Goal: Task Accomplishment & Management: Manage account settings

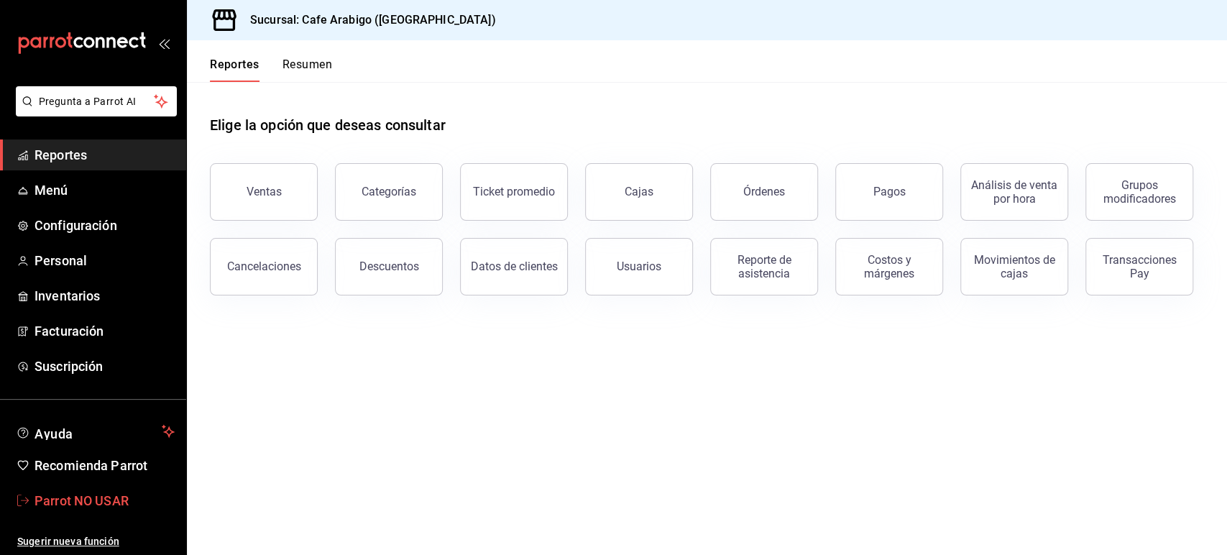
click at [85, 504] on span "Parrot NO USAR" at bounding box center [105, 500] width 140 height 19
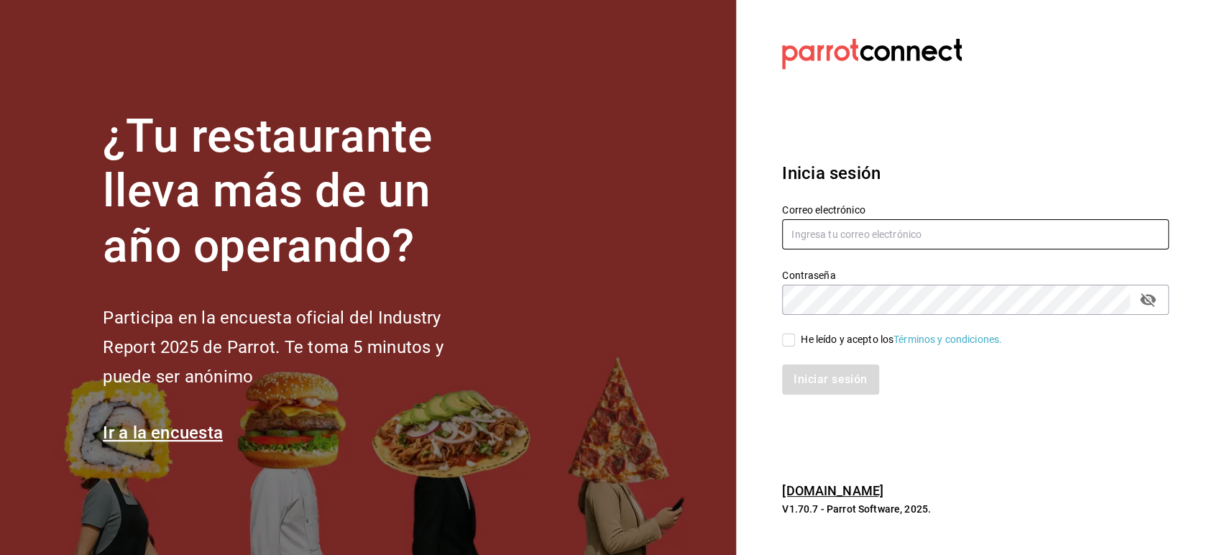
click at [823, 231] on input "text" at bounding box center [975, 234] width 387 height 30
paste input "multiuser@tiberius.com"
type input "multiuser@tiberius.com"
click at [792, 344] on input "He leído y acepto los Términos y condiciones." at bounding box center [788, 340] width 13 height 13
checkbox input "true"
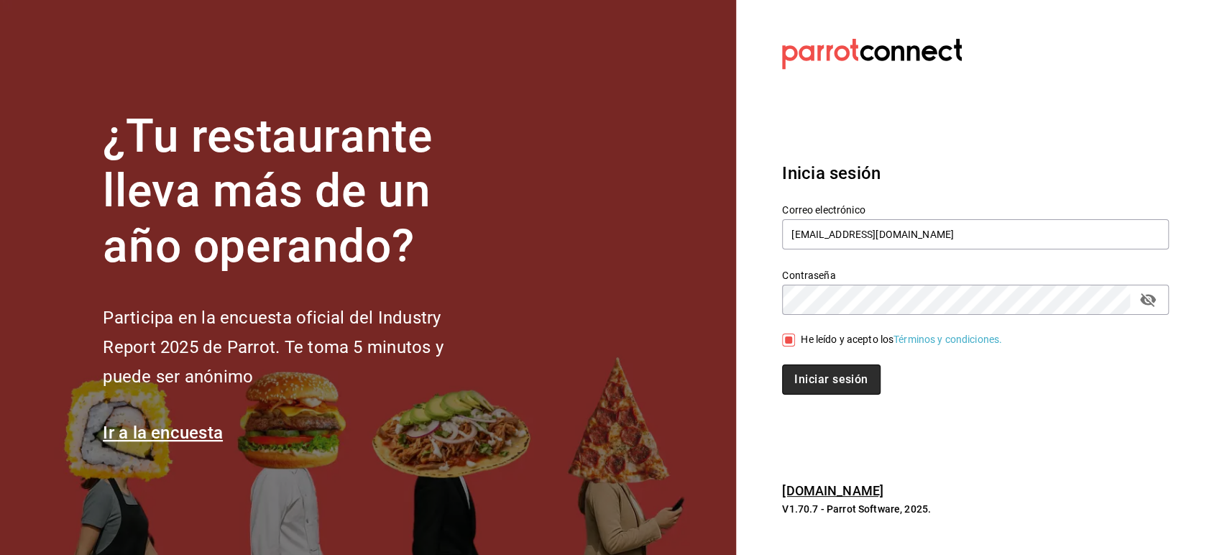
click at [806, 375] on button "Iniciar sesión" at bounding box center [831, 380] width 98 height 30
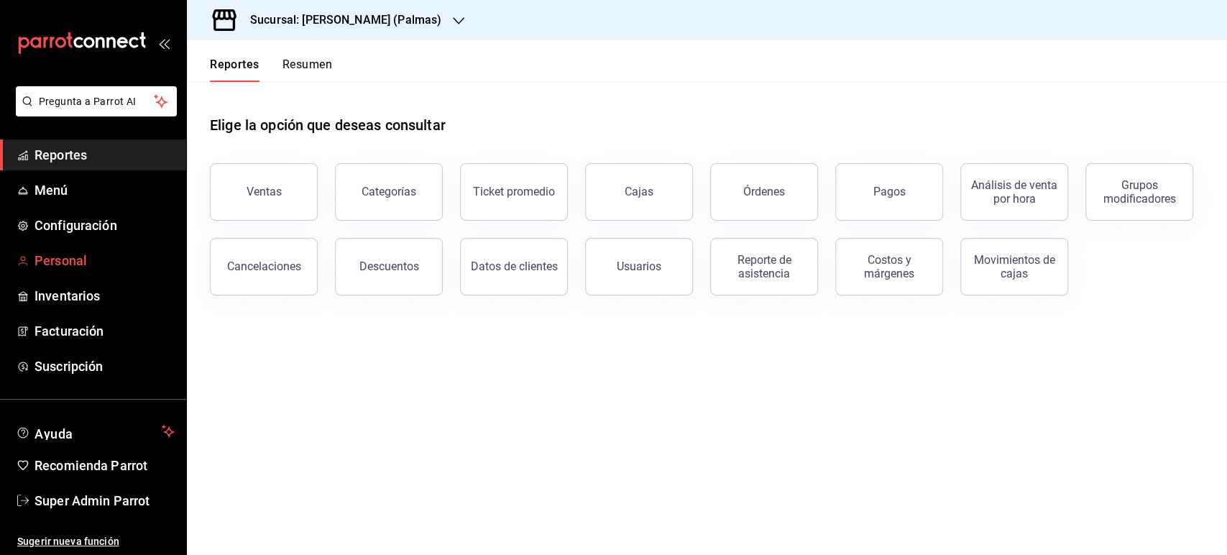
click at [81, 267] on span "Personal" at bounding box center [105, 260] width 140 height 19
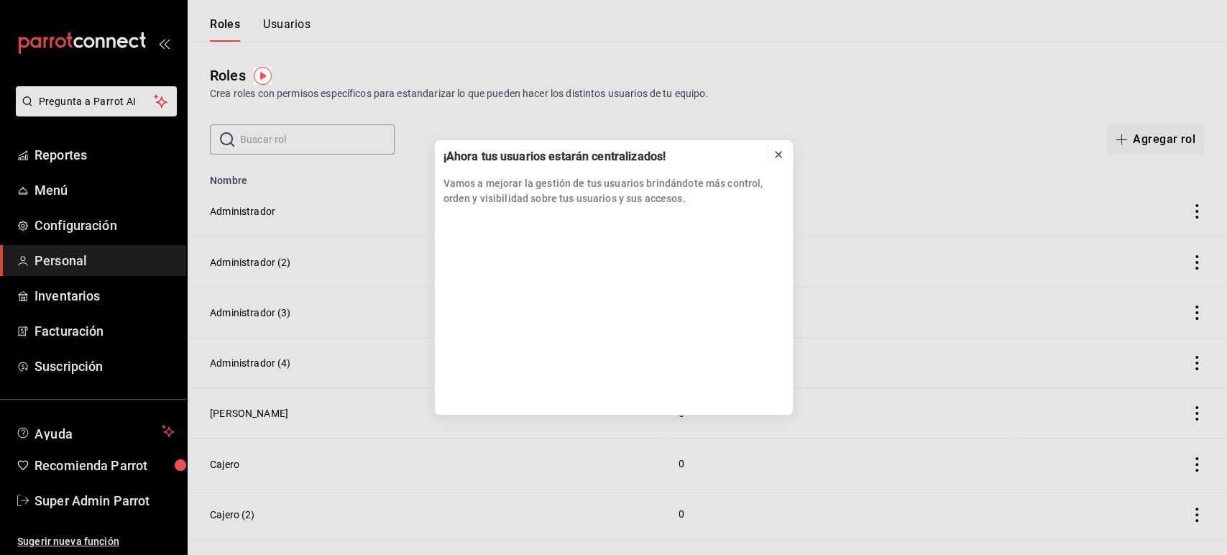
click at [777, 154] on icon at bounding box center [779, 155] width 6 height 6
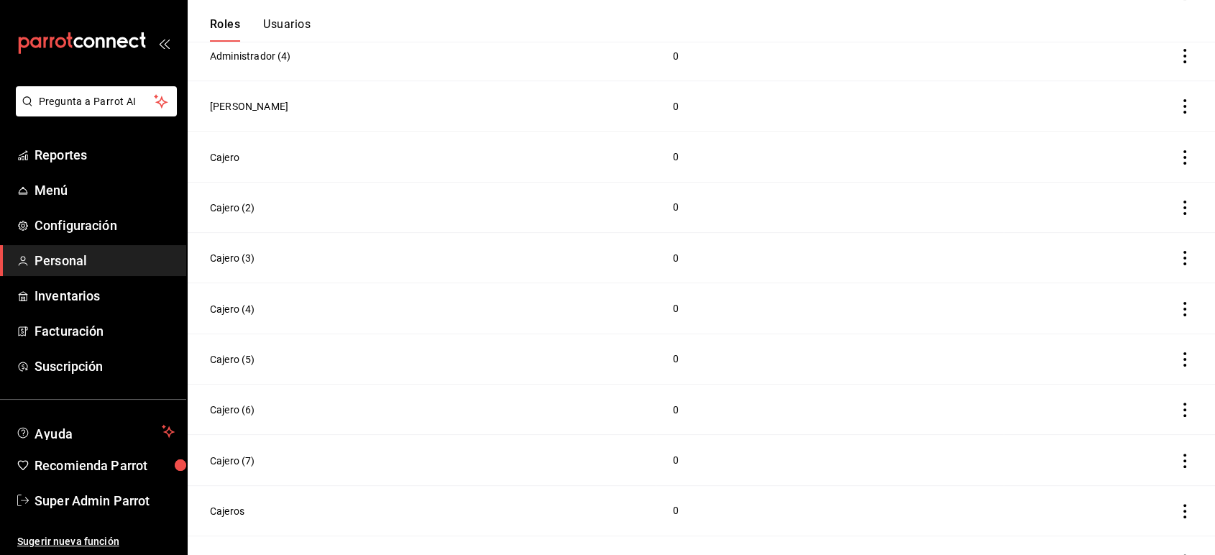
scroll to position [429, 0]
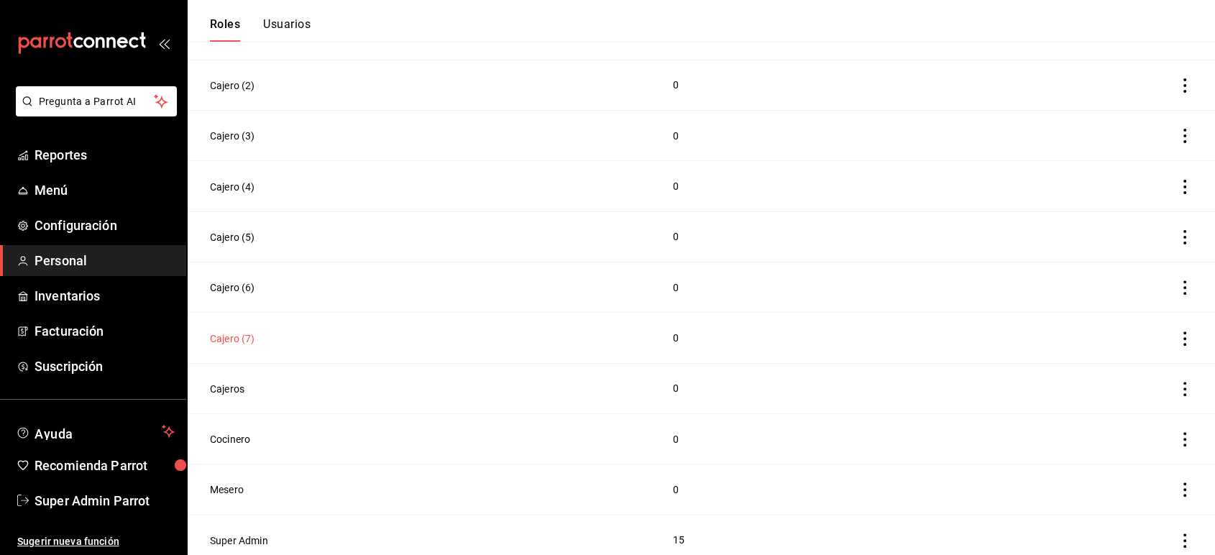
click at [229, 331] on button "Cajero (7)" at bounding box center [232, 338] width 45 height 14
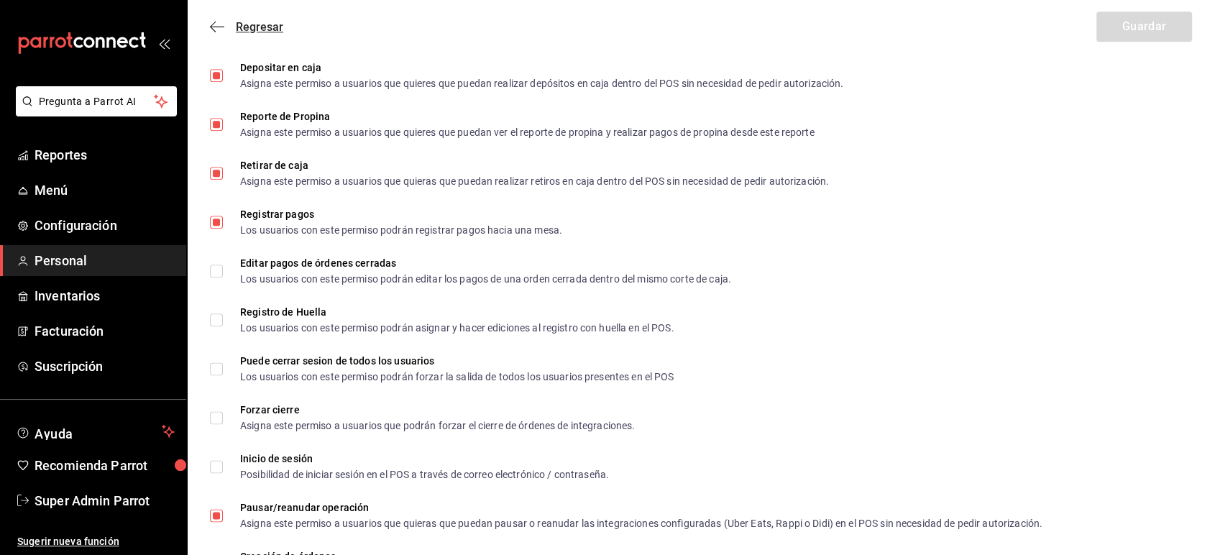
click at [214, 23] on icon "button" at bounding box center [213, 27] width 6 height 11
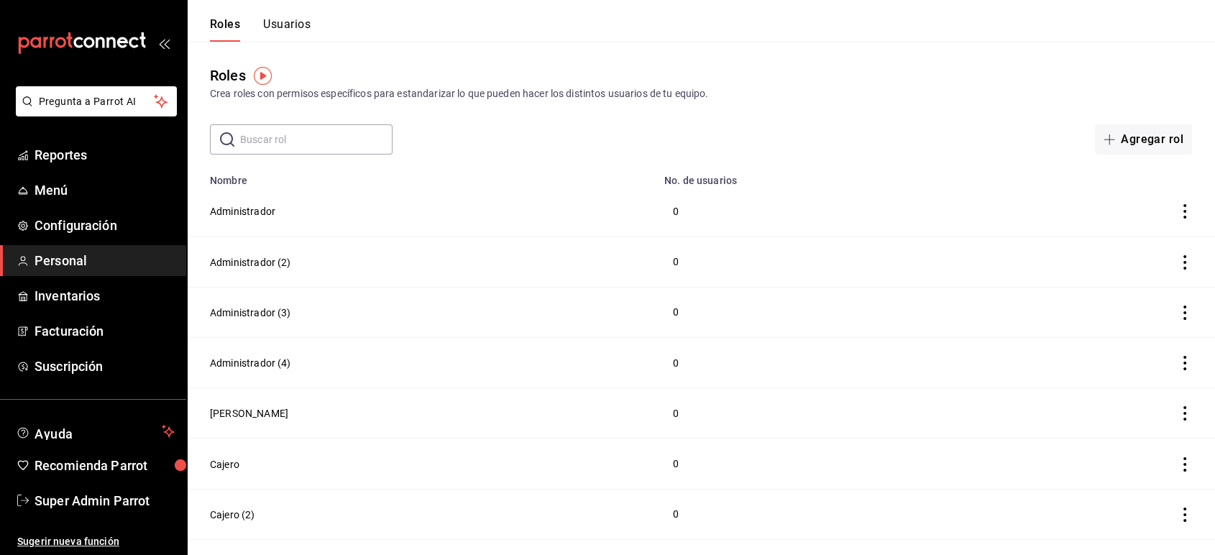
click at [294, 27] on button "Usuarios" at bounding box center [286, 29] width 47 height 24
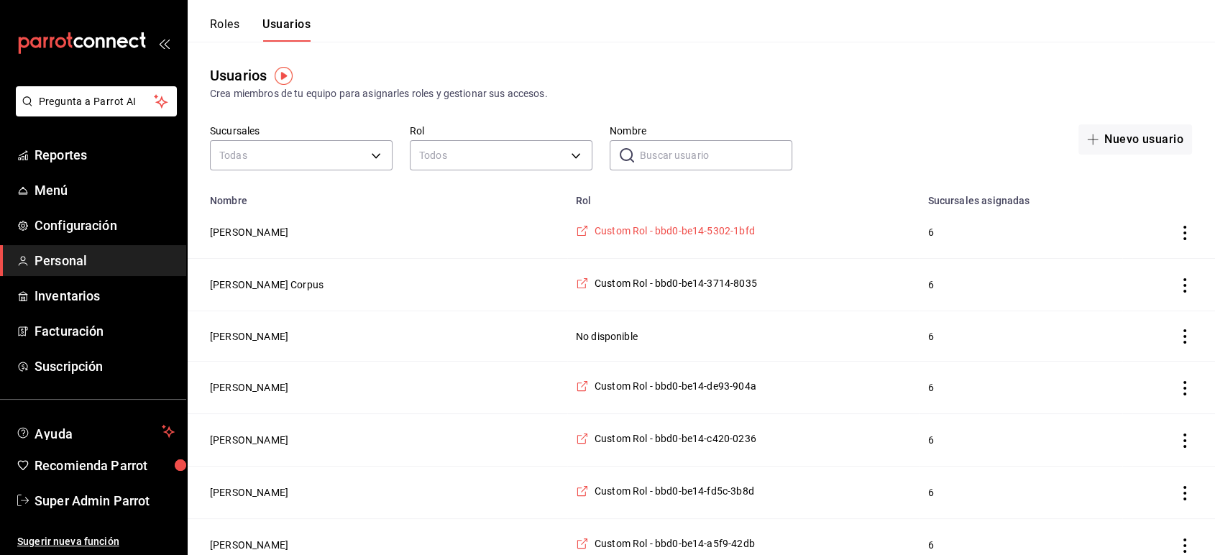
click at [639, 232] on span "Custom Rol - bbd0-be14-5302-1bfd" at bounding box center [675, 231] width 160 height 14
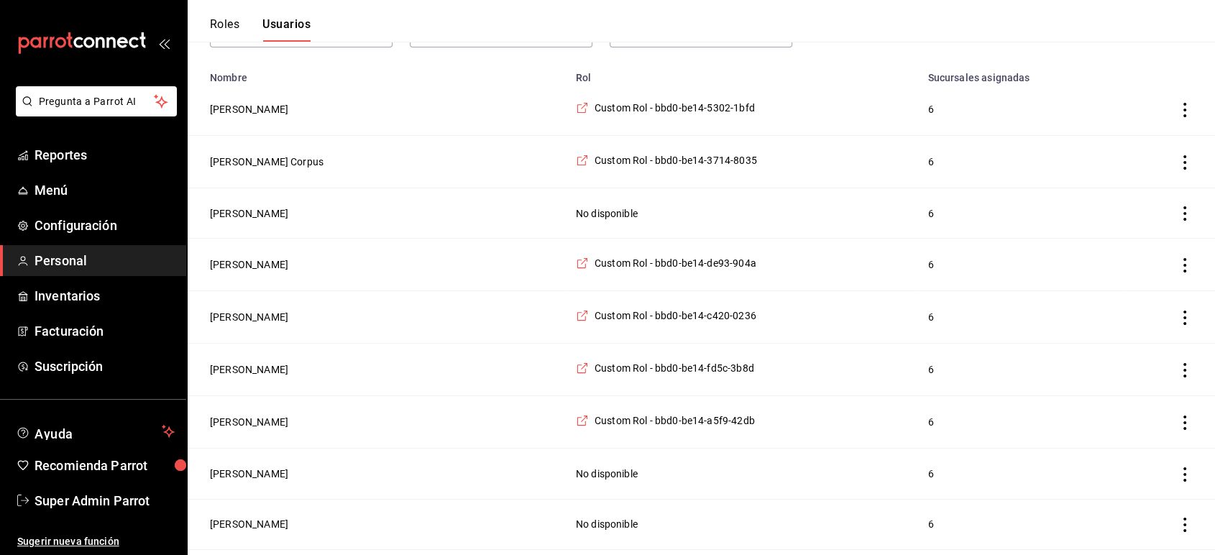
scroll to position [132, 0]
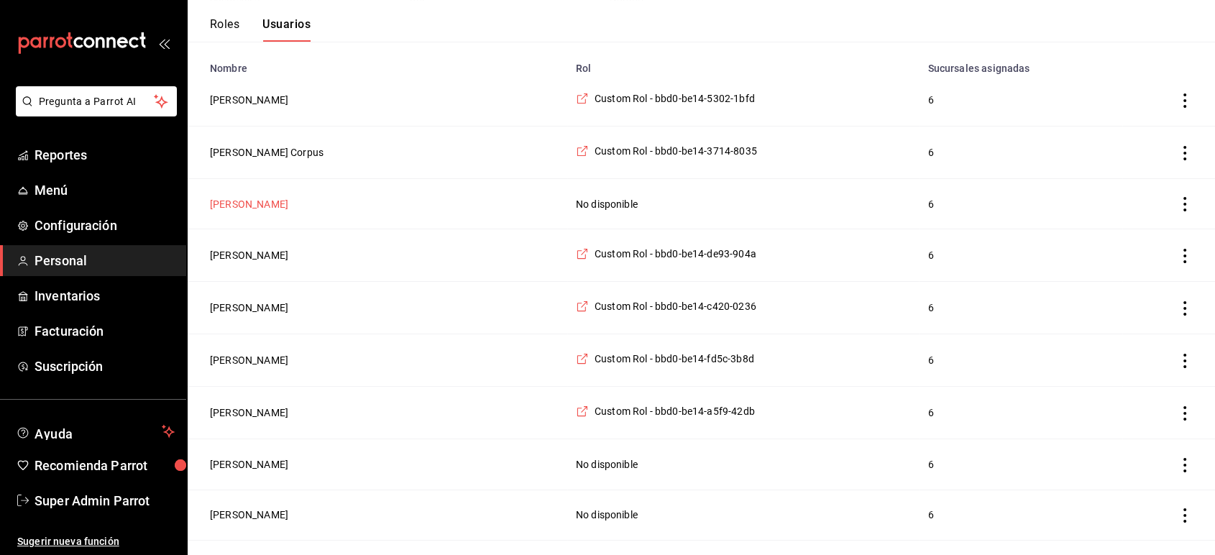
click at [255, 200] on button "[PERSON_NAME]" at bounding box center [249, 204] width 78 height 14
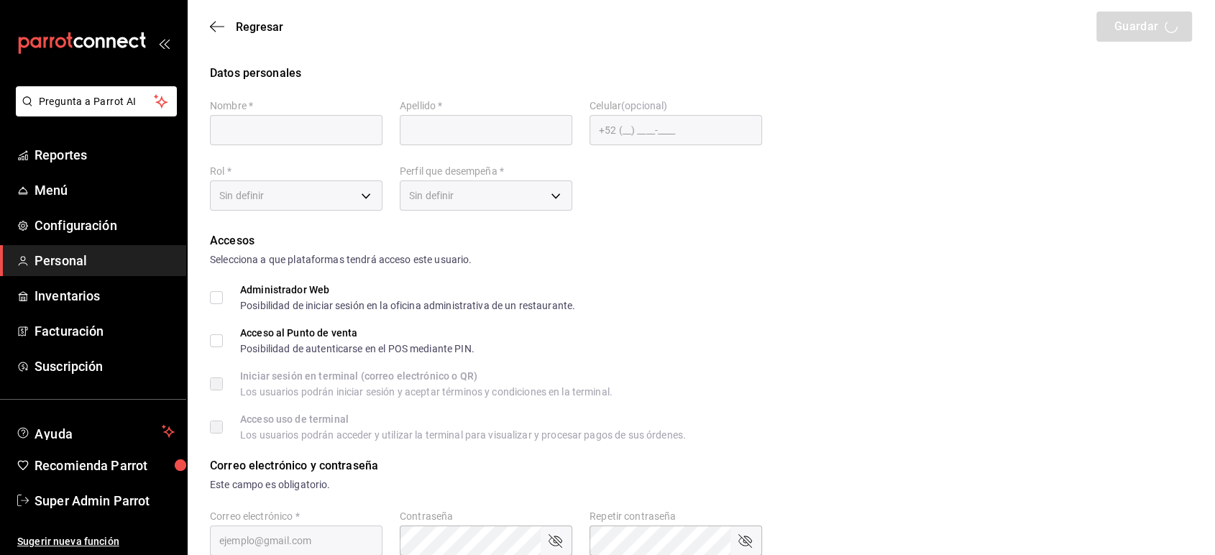
type input "[PERSON_NAME]"
checkbox input "true"
type input "[EMAIL_ADDRESS][DOMAIN_NAME]"
type input "4200"
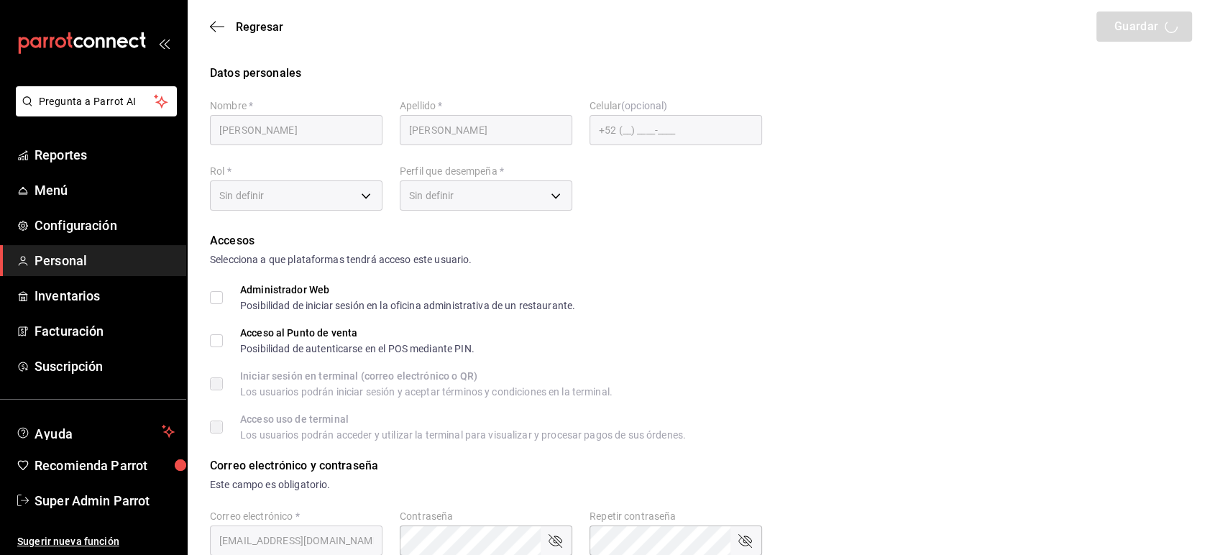
type input "UNDEFINED"
checkbox input "true"
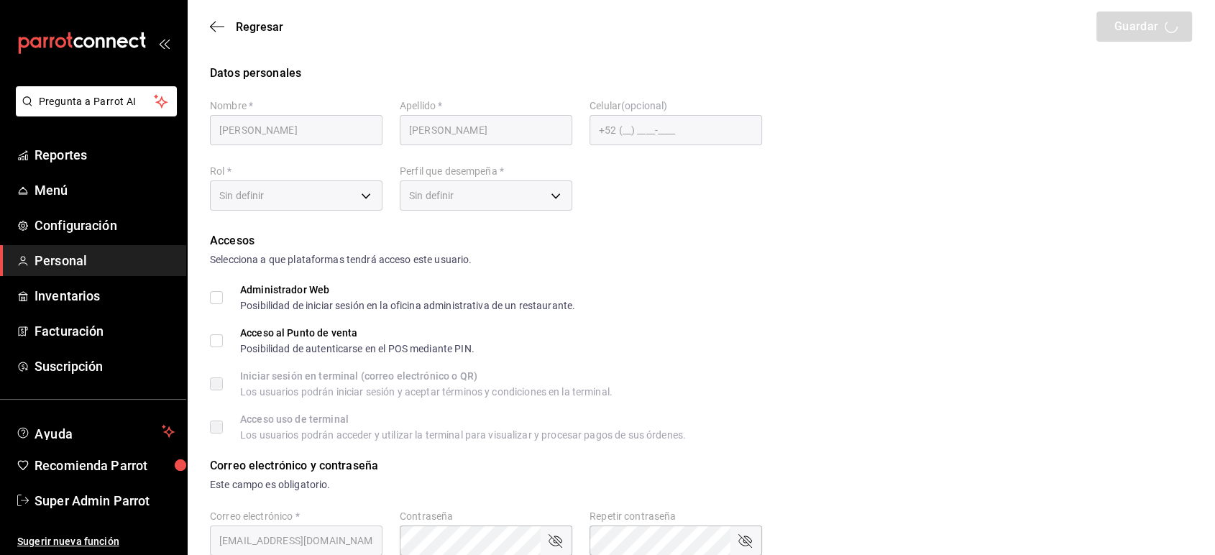
checkbox input "true"
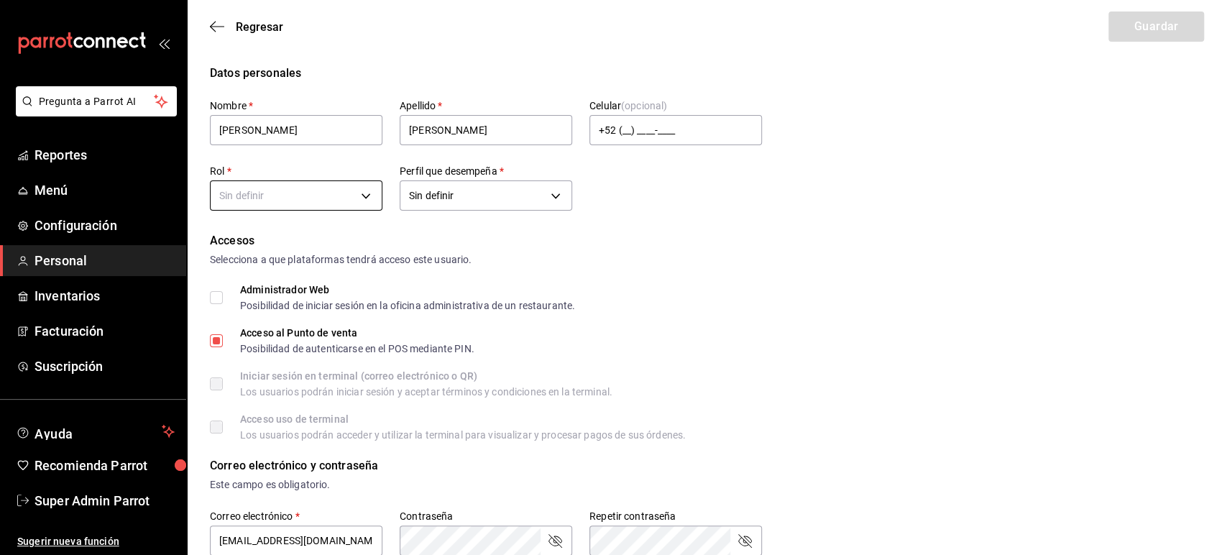
click at [314, 197] on body "Pregunta a Parrot AI Reportes Menú Configuración Personal Inventarios Facturaci…" at bounding box center [613, 562] width 1227 height 1124
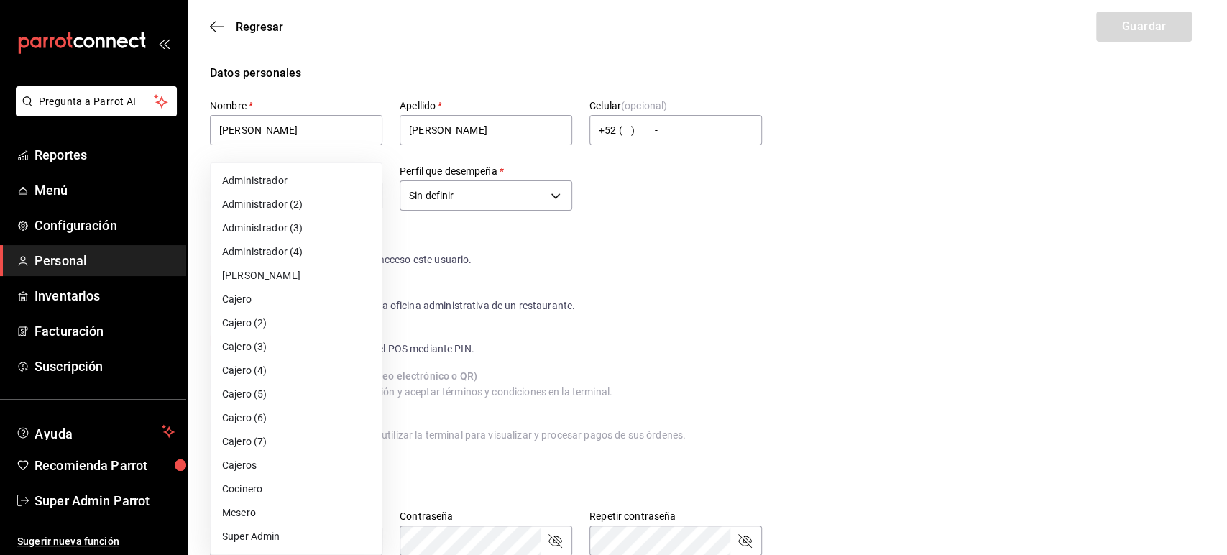
click at [477, 216] on div at bounding box center [613, 277] width 1227 height 555
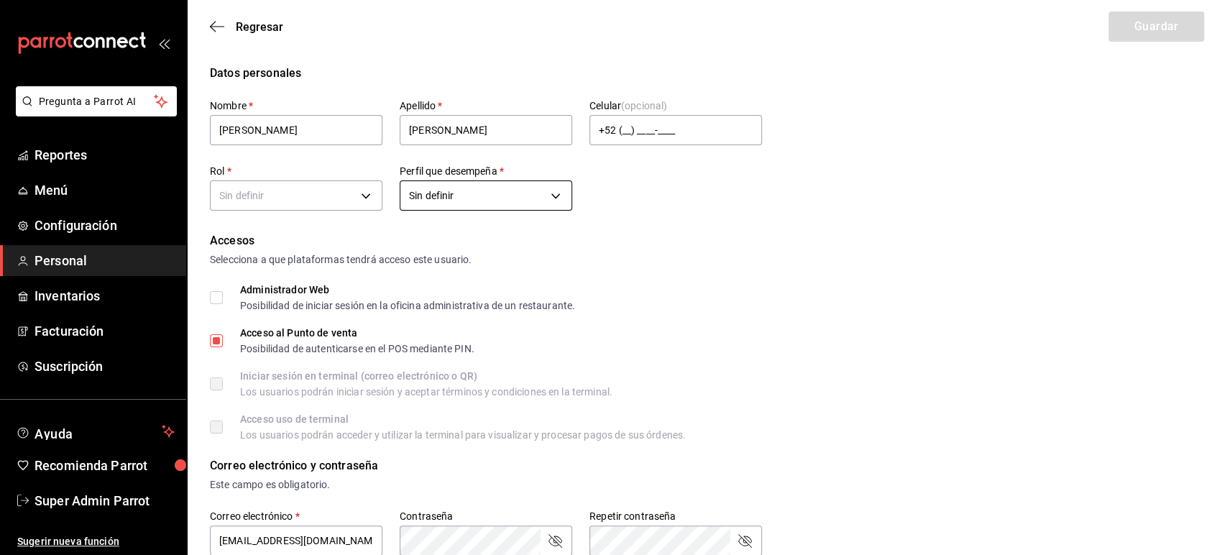
click at [466, 193] on body "Pregunta a Parrot AI Reportes Menú Configuración Personal Inventarios Facturaci…" at bounding box center [613, 562] width 1227 height 1124
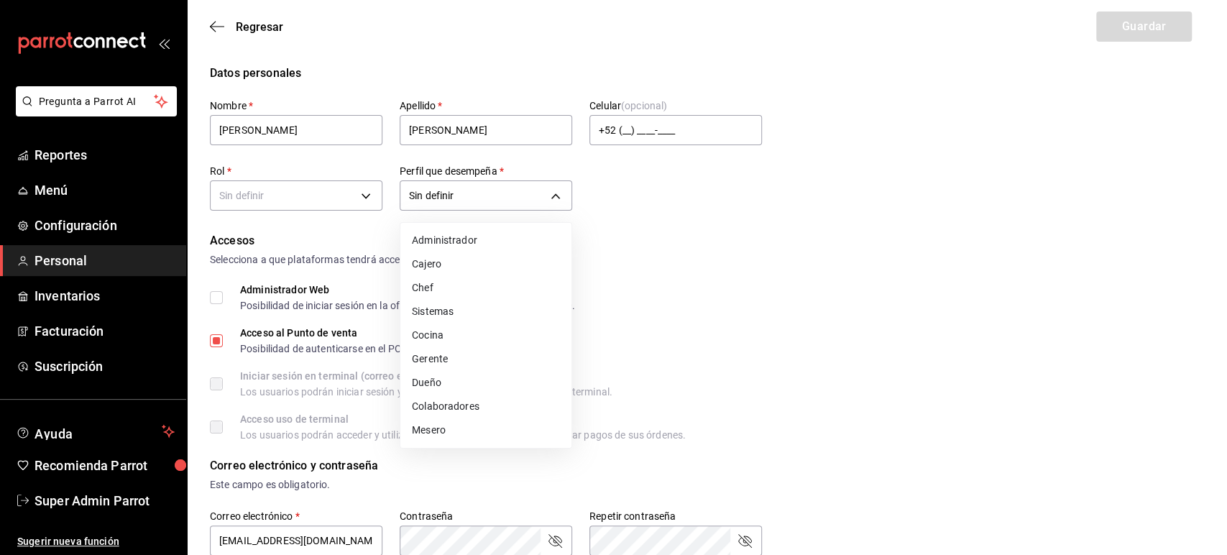
click at [595, 238] on div at bounding box center [613, 277] width 1227 height 555
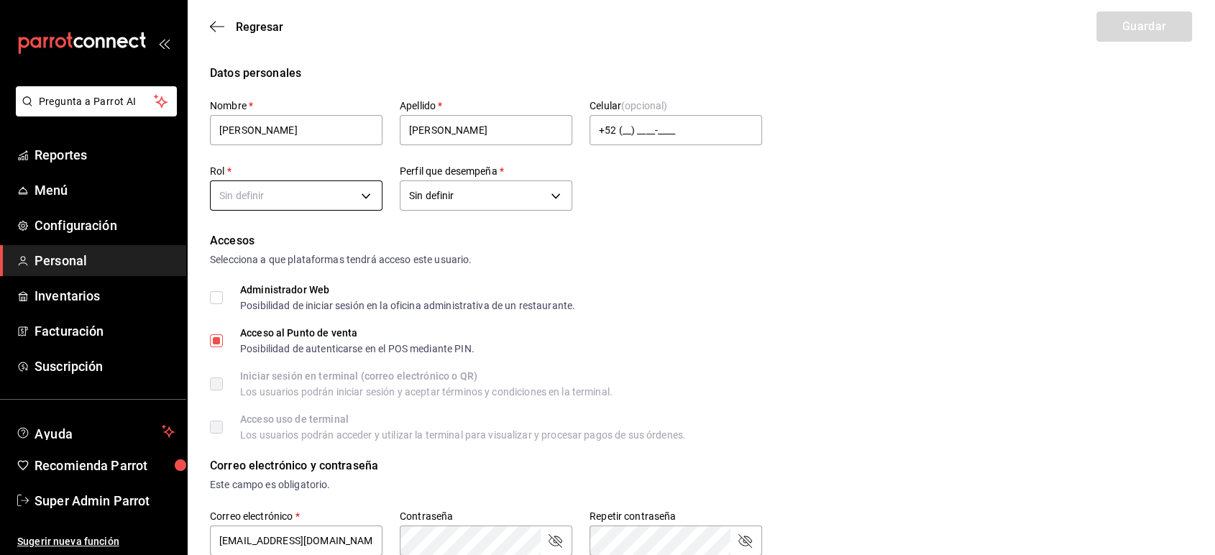
click at [298, 206] on body "Pregunta a Parrot AI Reportes Menú Configuración Personal Inventarios Facturaci…" at bounding box center [607, 562] width 1215 height 1124
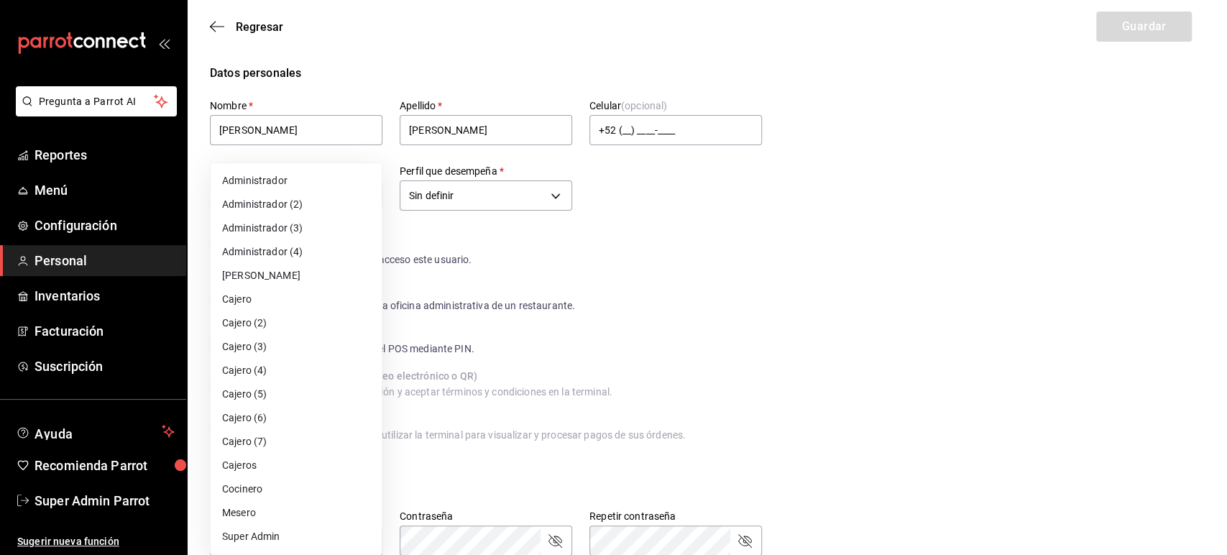
click at [231, 35] on div at bounding box center [613, 277] width 1227 height 555
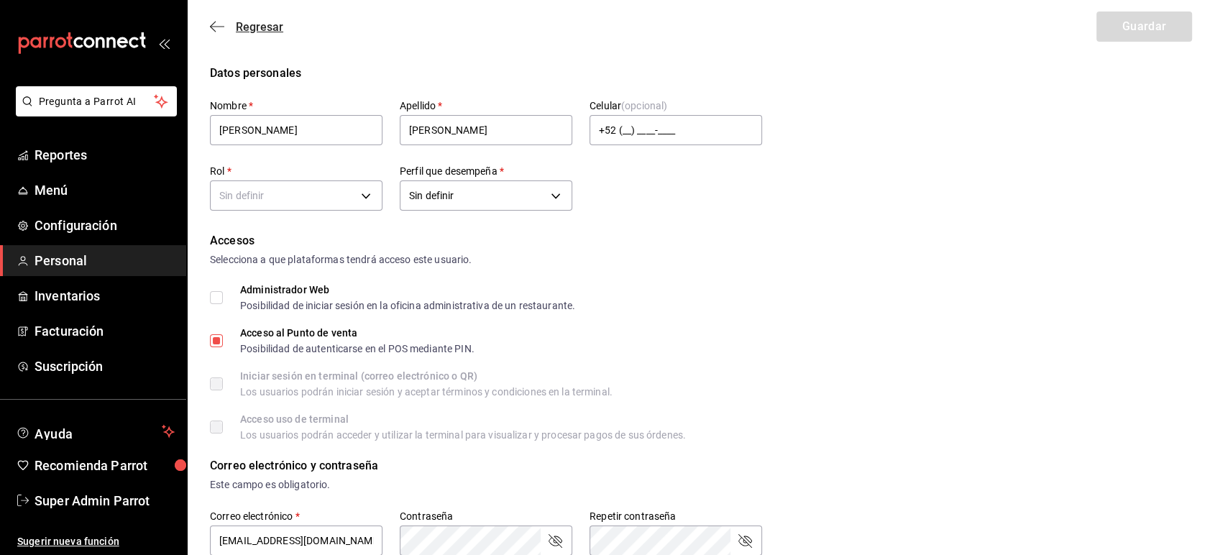
click at [222, 29] on icon "button" at bounding box center [217, 26] width 14 height 13
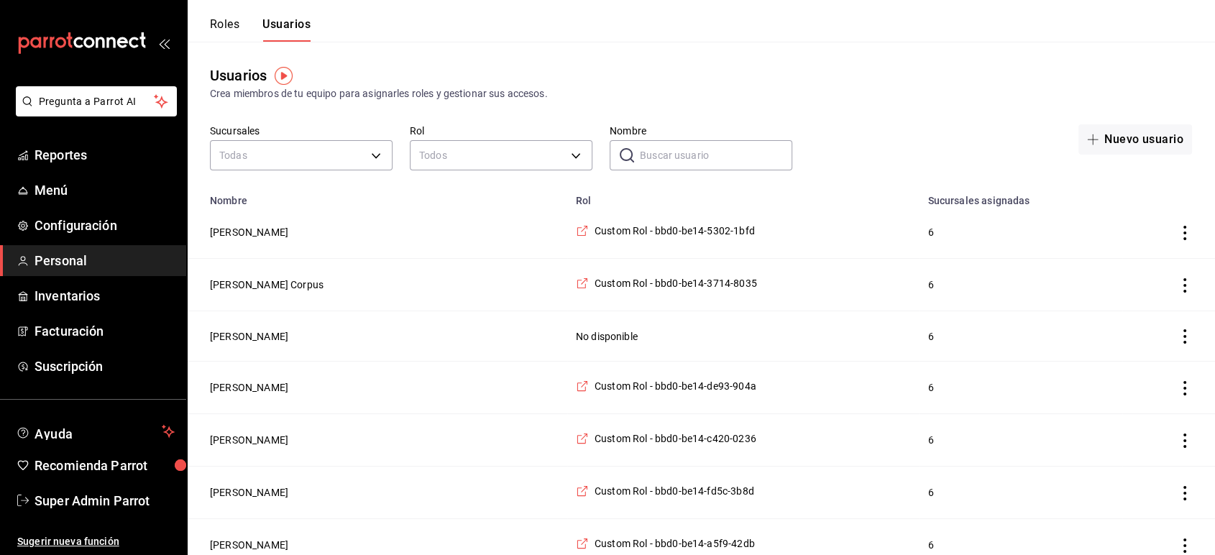
click at [224, 27] on button "Roles" at bounding box center [224, 29] width 29 height 24
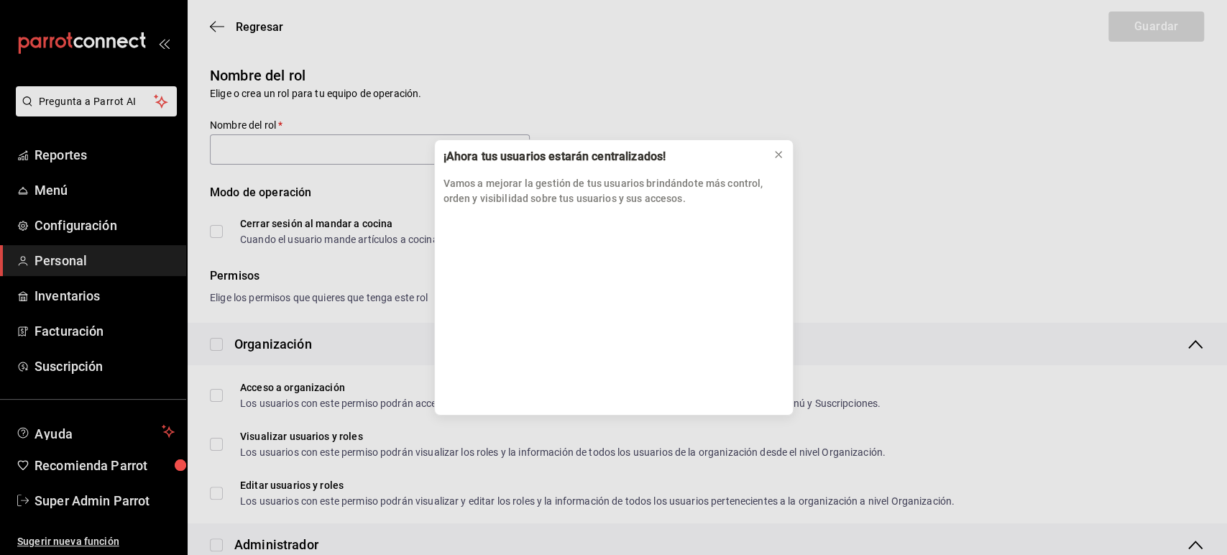
type input "Custom Rol - bbd0-be14-5302-1bfd"
click at [775, 153] on icon at bounding box center [779, 155] width 12 height 12
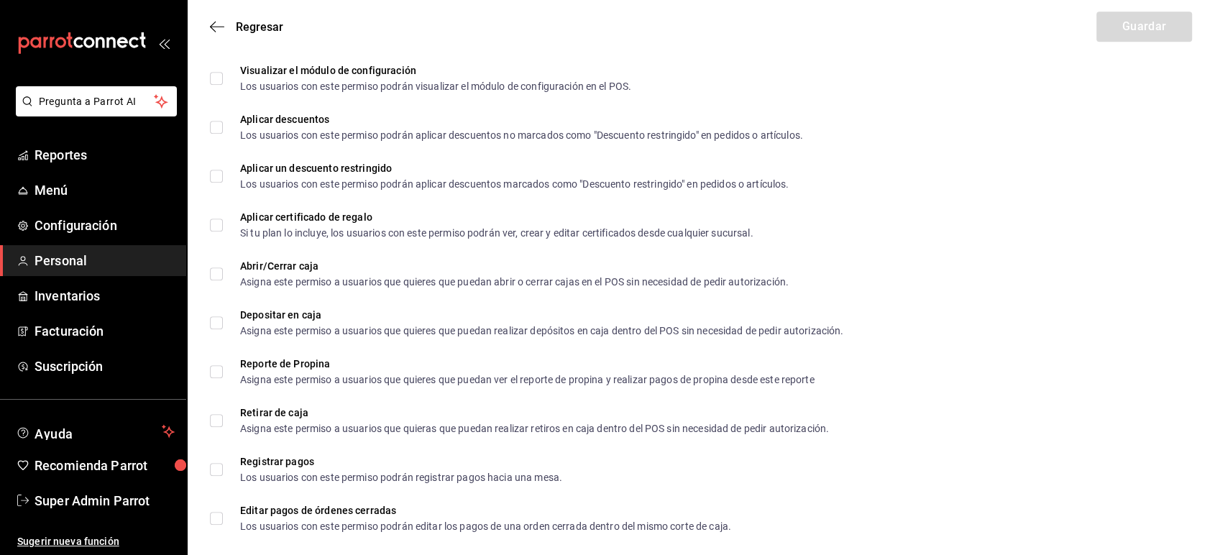
scroll to position [1463, 0]
